Goal: Task Accomplishment & Management: Use online tool/utility

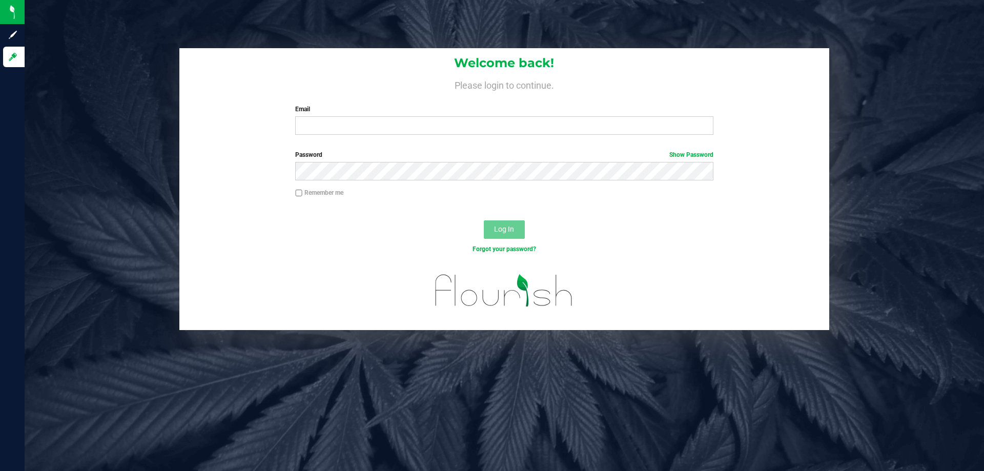
click at [336, 107] on label "Email" at bounding box center [503, 108] width 417 height 9
click at [336, 116] on input "Email" at bounding box center [503, 125] width 417 height 18
click at [344, 118] on input "Email" at bounding box center [503, 125] width 417 height 18
type input "jhopkins@liveparallel.com"
click at [484, 220] on button "Log In" at bounding box center [504, 229] width 41 height 18
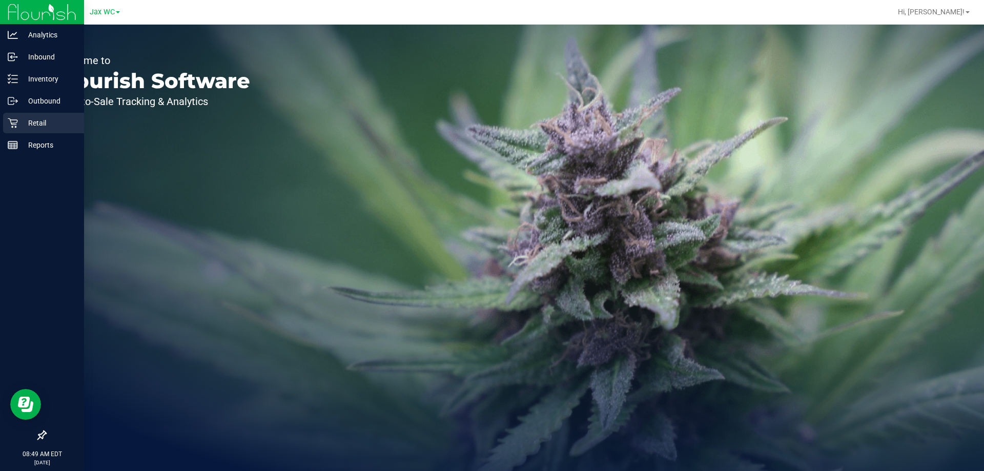
click at [31, 116] on div "Retail" at bounding box center [43, 123] width 81 height 20
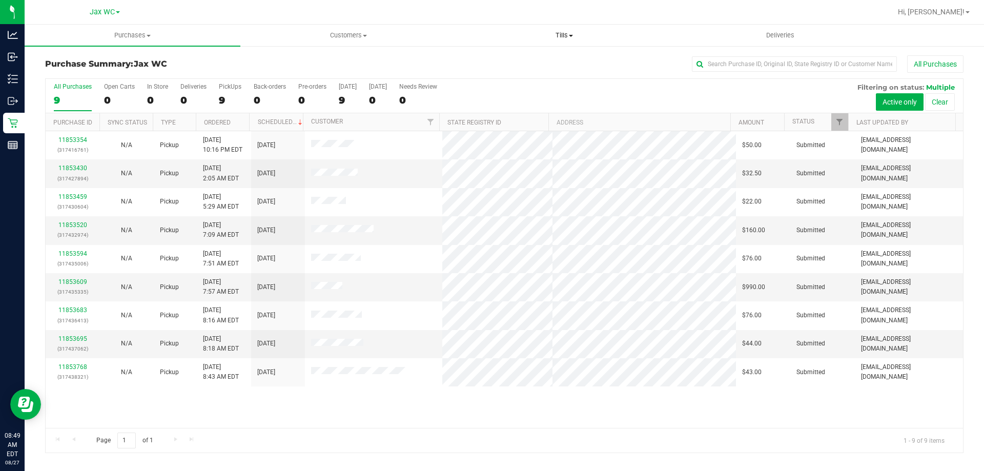
click at [570, 33] on span "Tills" at bounding box center [563, 35] width 215 height 9
click at [495, 57] on span "Manage tills" at bounding box center [490, 61] width 69 height 9
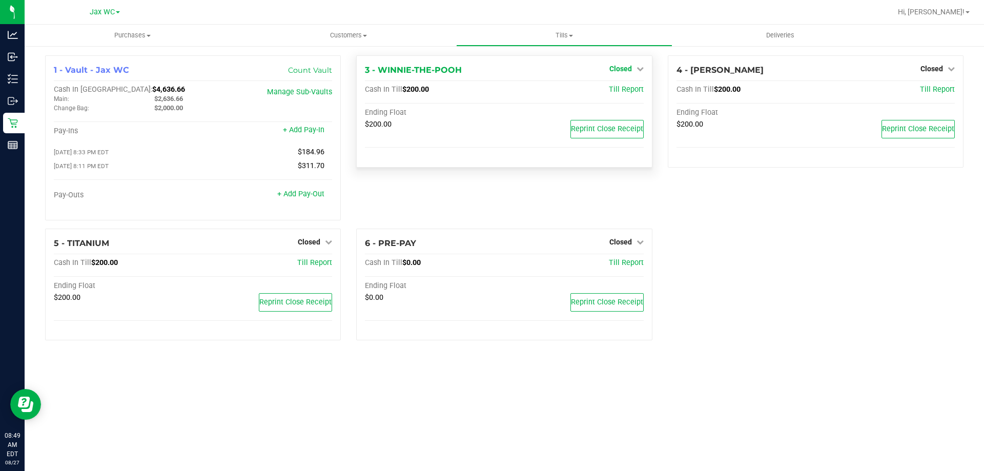
click at [625, 68] on span "Closed" at bounding box center [620, 69] width 23 height 8
click at [623, 89] on link "Open Till" at bounding box center [620, 90] width 27 height 8
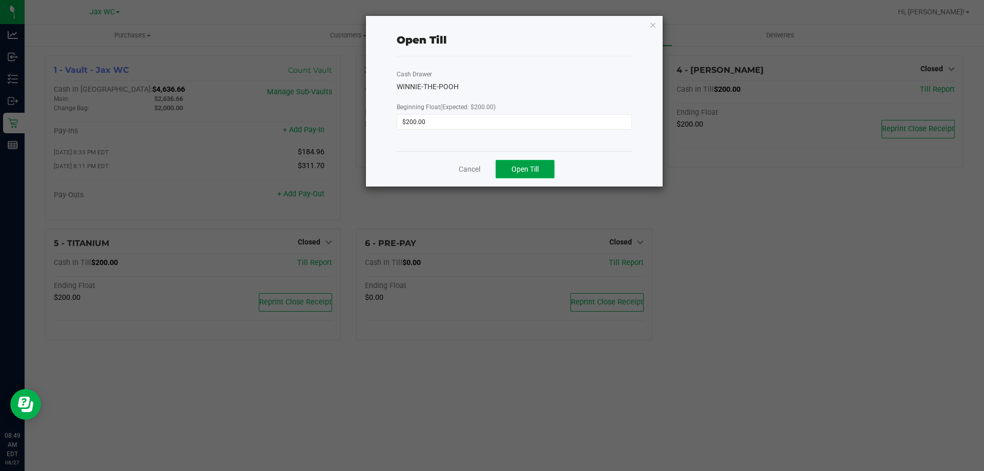
click at [533, 168] on span "Open Till" at bounding box center [524, 169] width 27 height 8
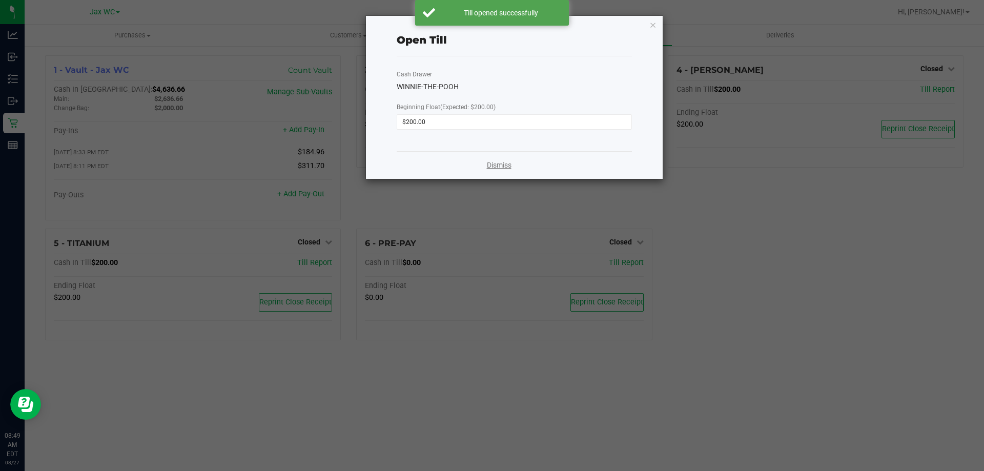
click at [495, 160] on link "Dismiss" at bounding box center [499, 165] width 25 height 11
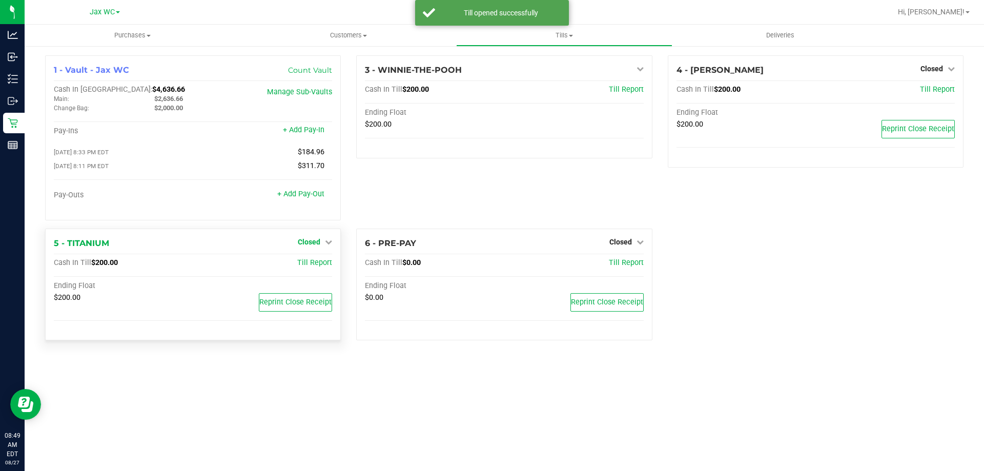
click at [320, 243] on span "Closed" at bounding box center [309, 242] width 23 height 8
click at [315, 267] on link "Open Till" at bounding box center [308, 263] width 27 height 8
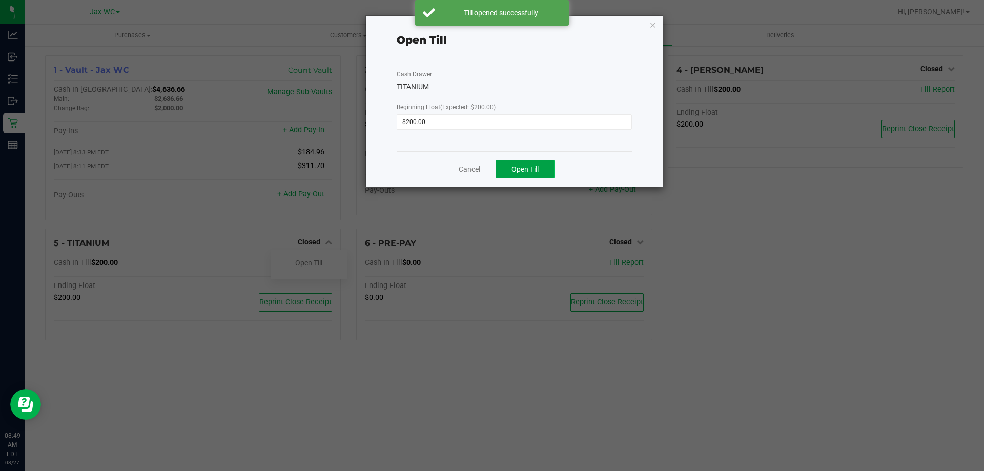
click at [546, 175] on button "Open Till" at bounding box center [524, 169] width 59 height 18
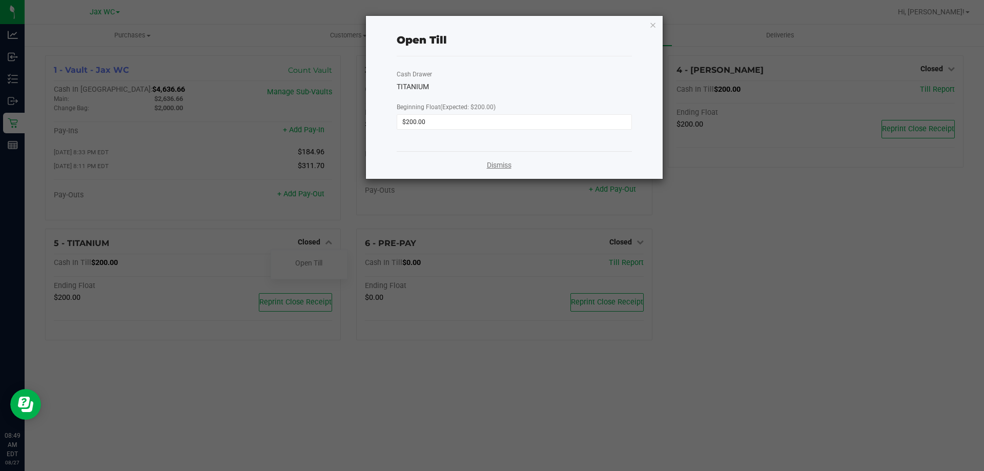
click at [497, 164] on link "Dismiss" at bounding box center [499, 165] width 25 height 11
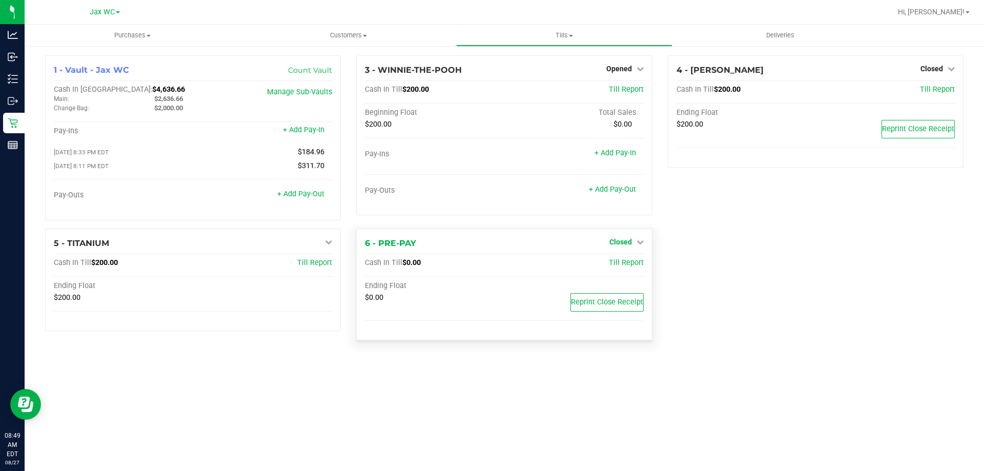
click at [636, 244] on icon at bounding box center [639, 241] width 7 height 7
click at [631, 266] on link "Open Till" at bounding box center [620, 263] width 27 height 8
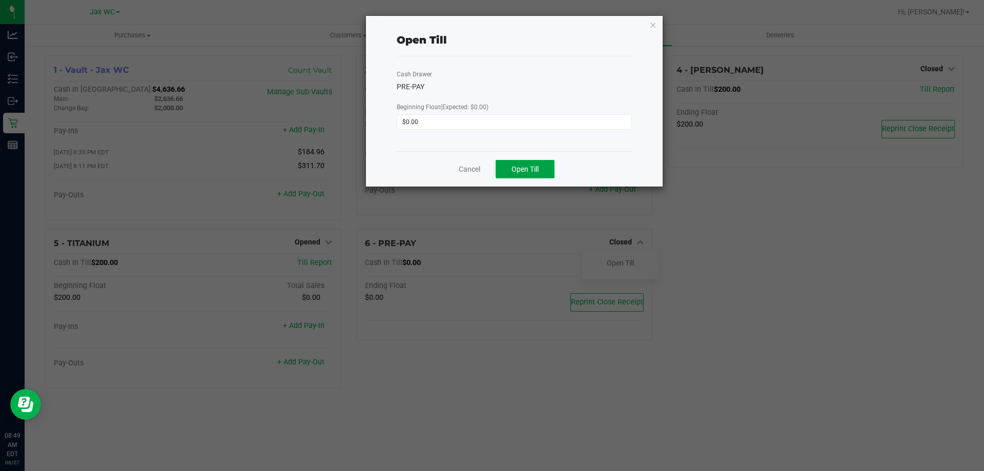
click at [536, 168] on span "Open Till" at bounding box center [524, 169] width 27 height 8
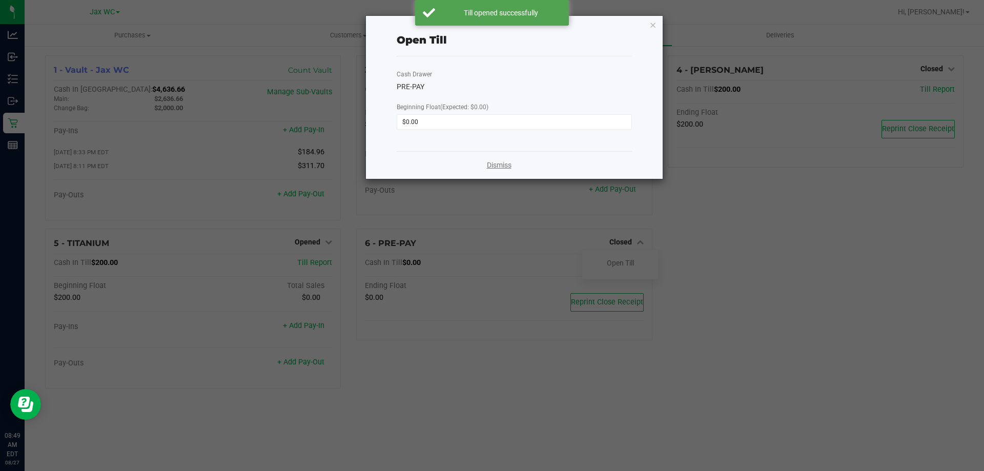
click at [504, 164] on link "Dismiss" at bounding box center [499, 165] width 25 height 11
